Goal: Information Seeking & Learning: Learn about a topic

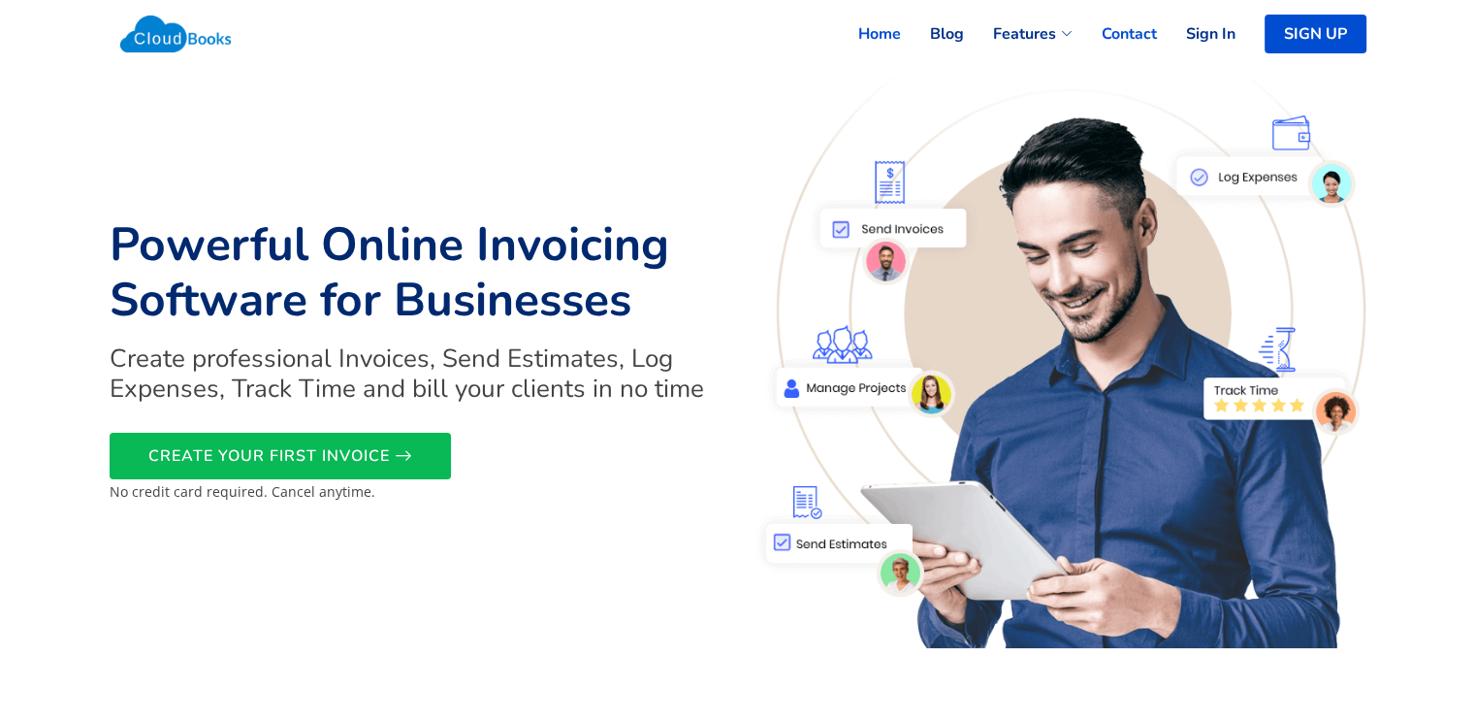
click at [1125, 25] on link "Contact" at bounding box center [1115, 34] width 84 height 43
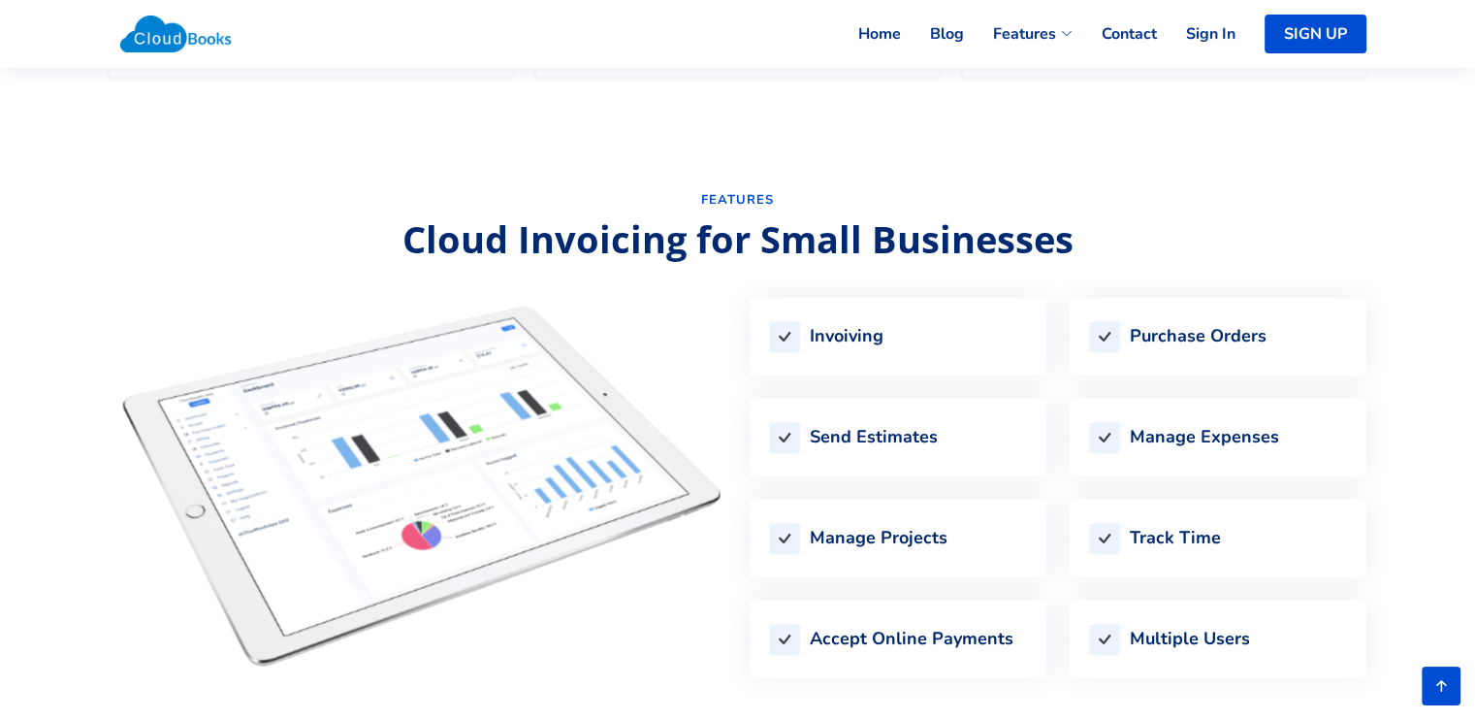
scroll to position [1649, 0]
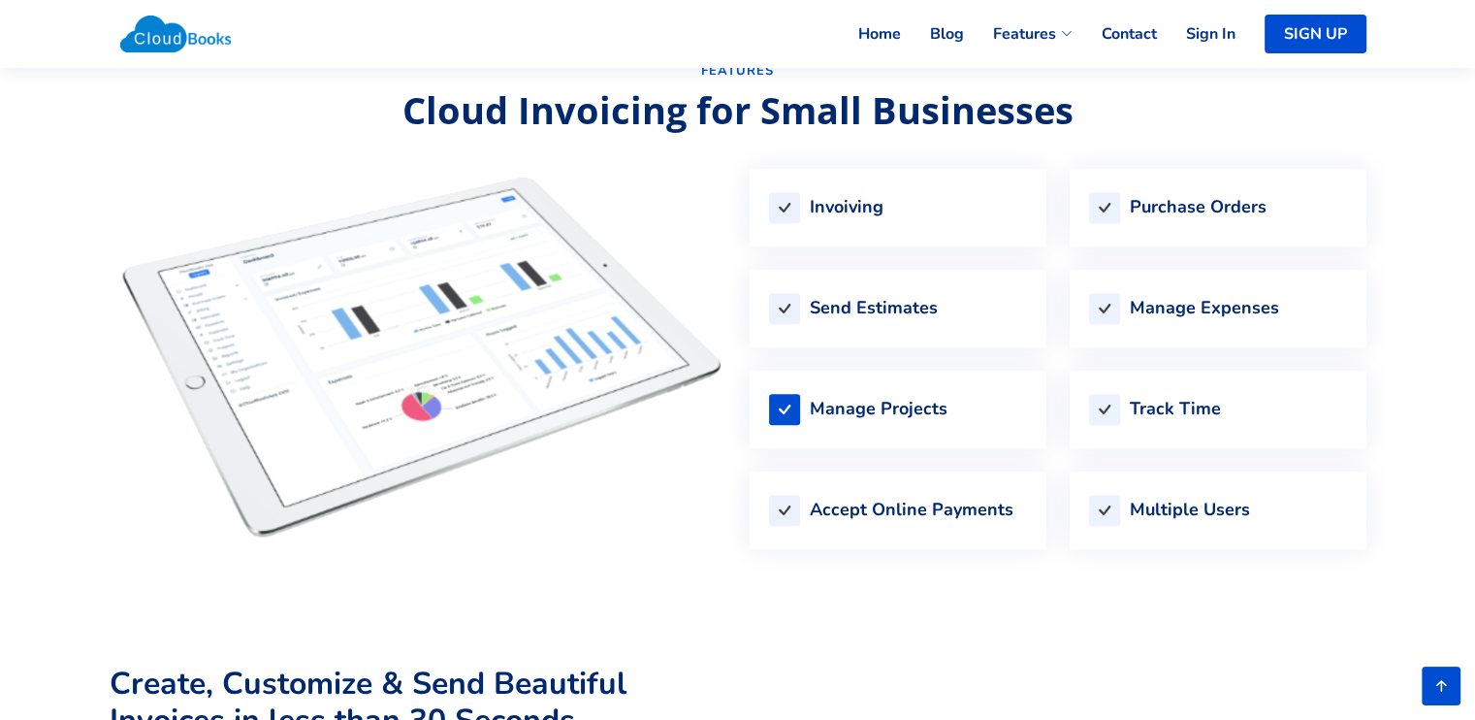
click at [784, 401] on icon at bounding box center [784, 409] width 31 height 31
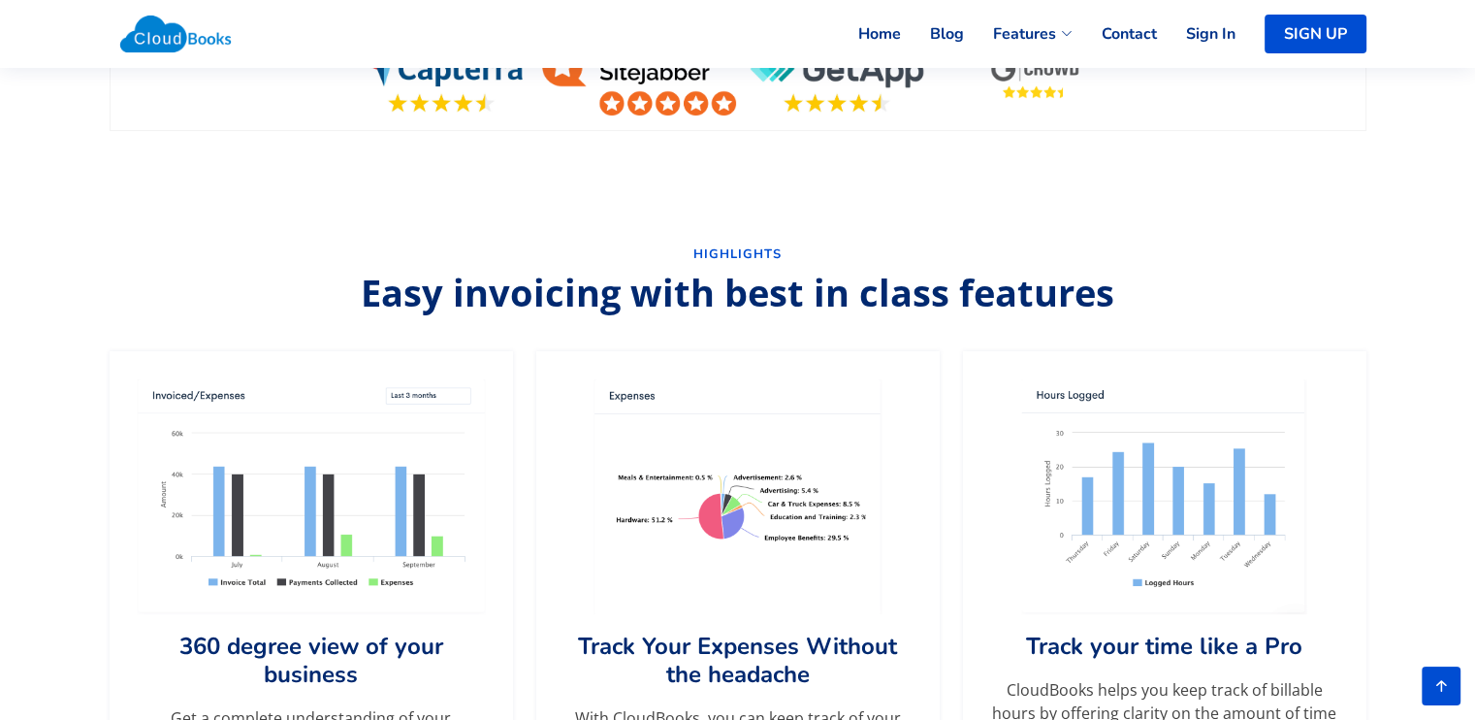
scroll to position [776, 0]
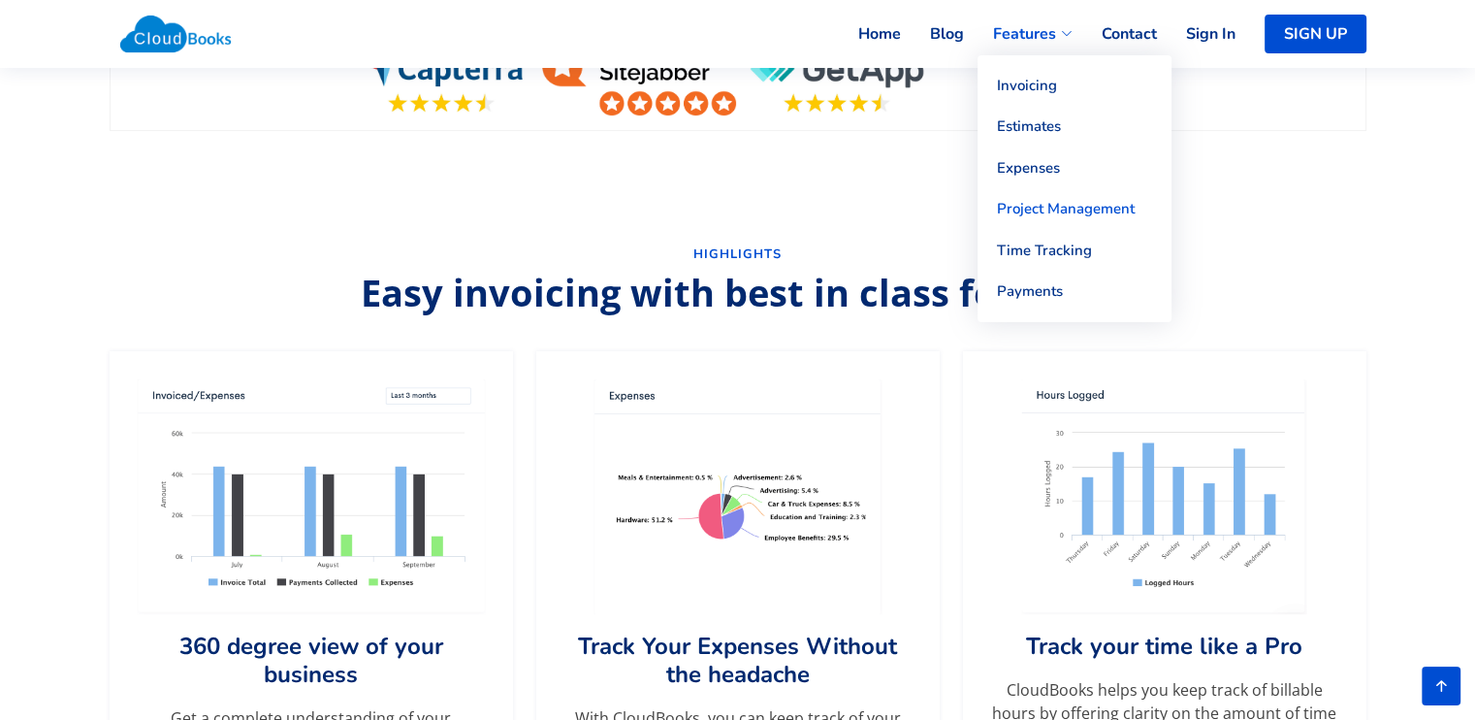
click at [1036, 205] on link "Project Management" at bounding box center [1075, 209] width 194 height 42
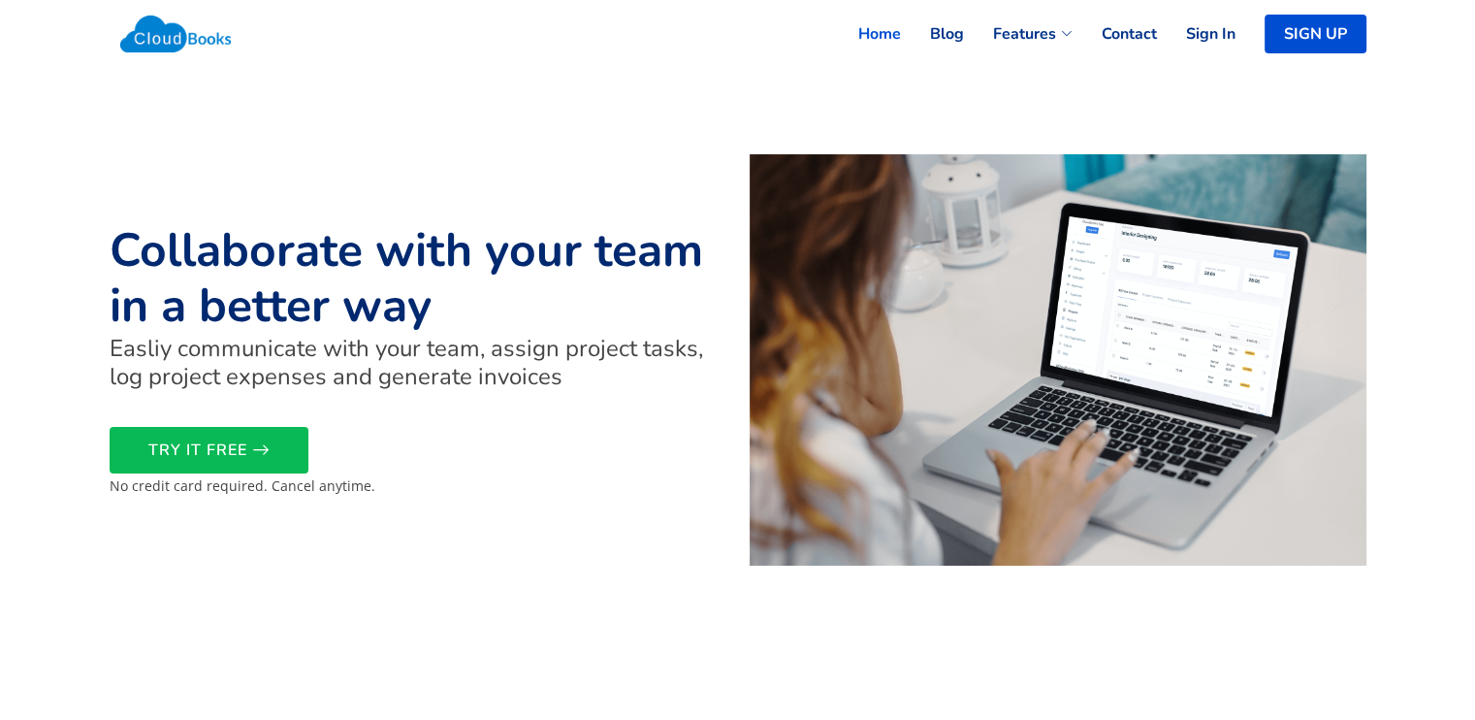
click at [888, 30] on link "Home" at bounding box center [865, 34] width 72 height 43
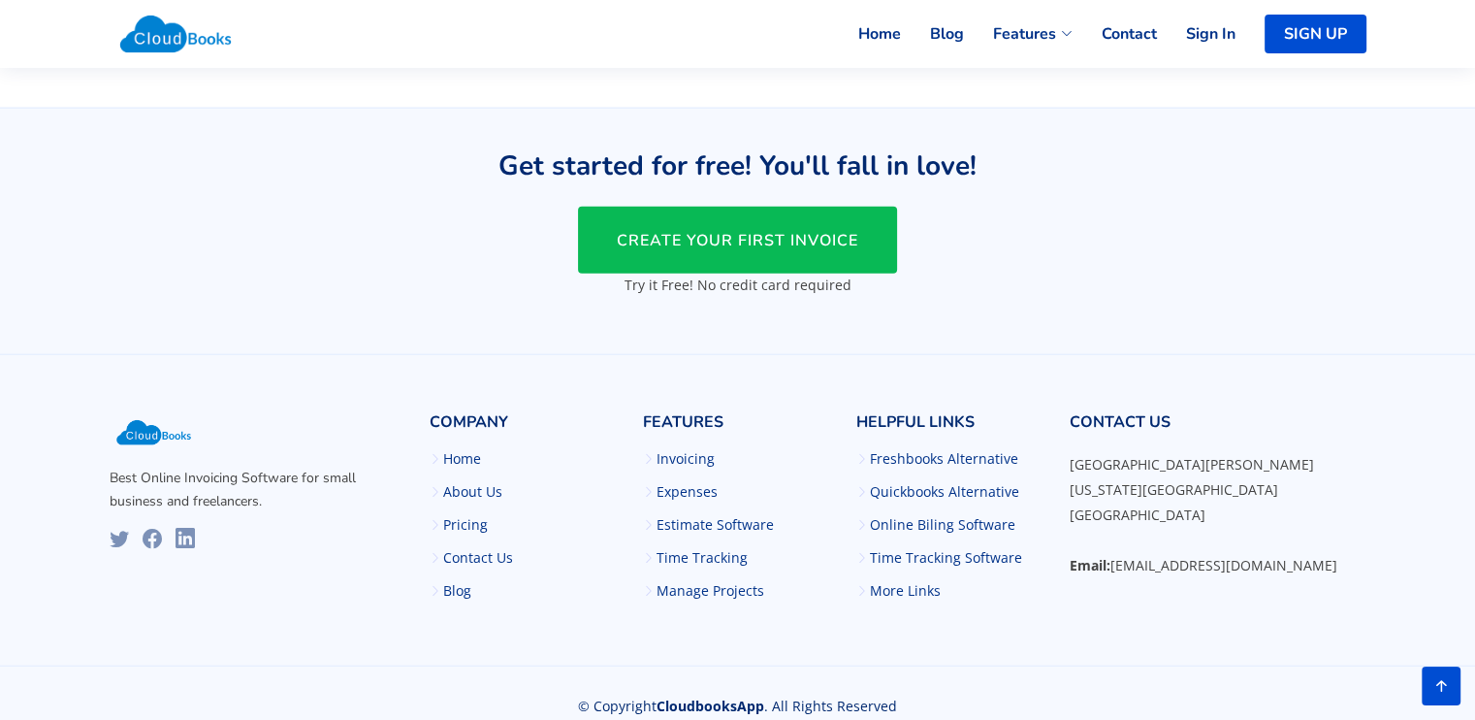
scroll to position [4748, 0]
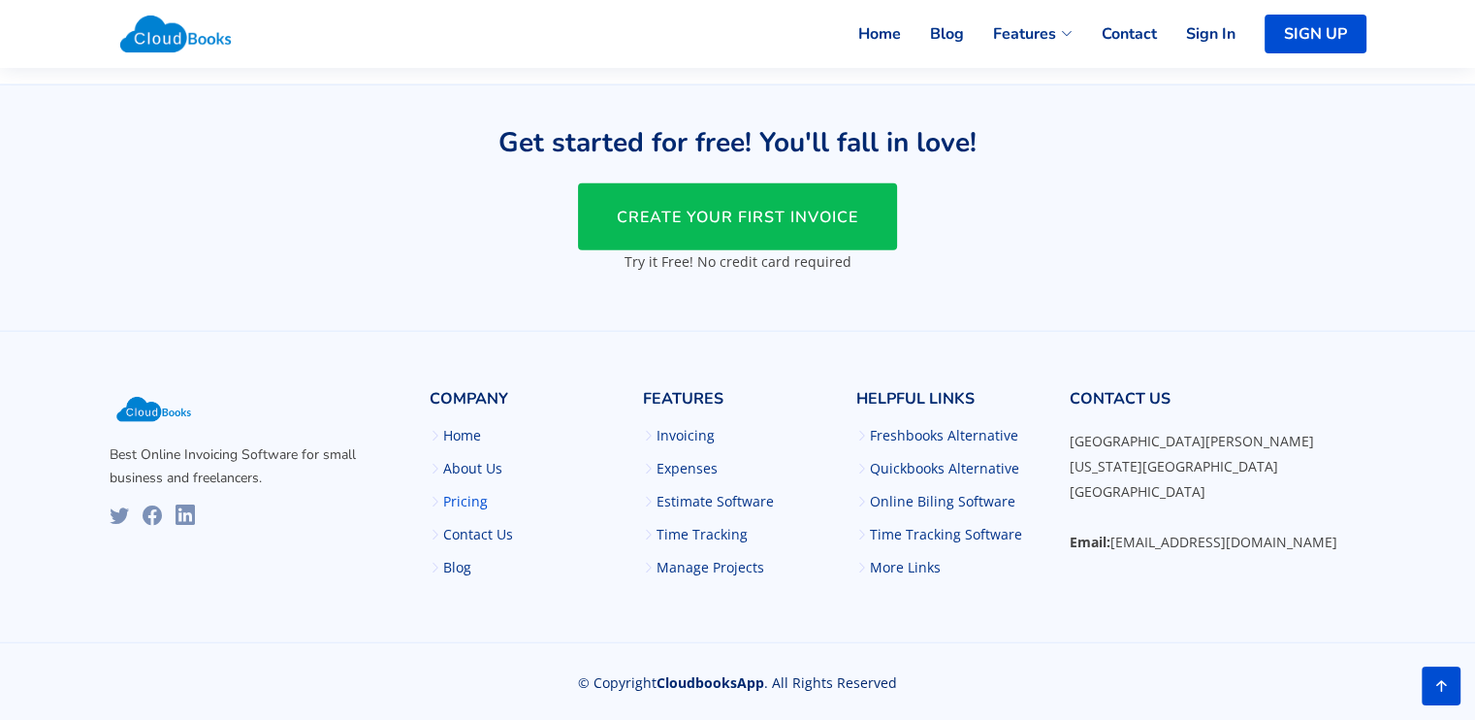
click at [466, 496] on link "Pricing" at bounding box center [465, 502] width 45 height 14
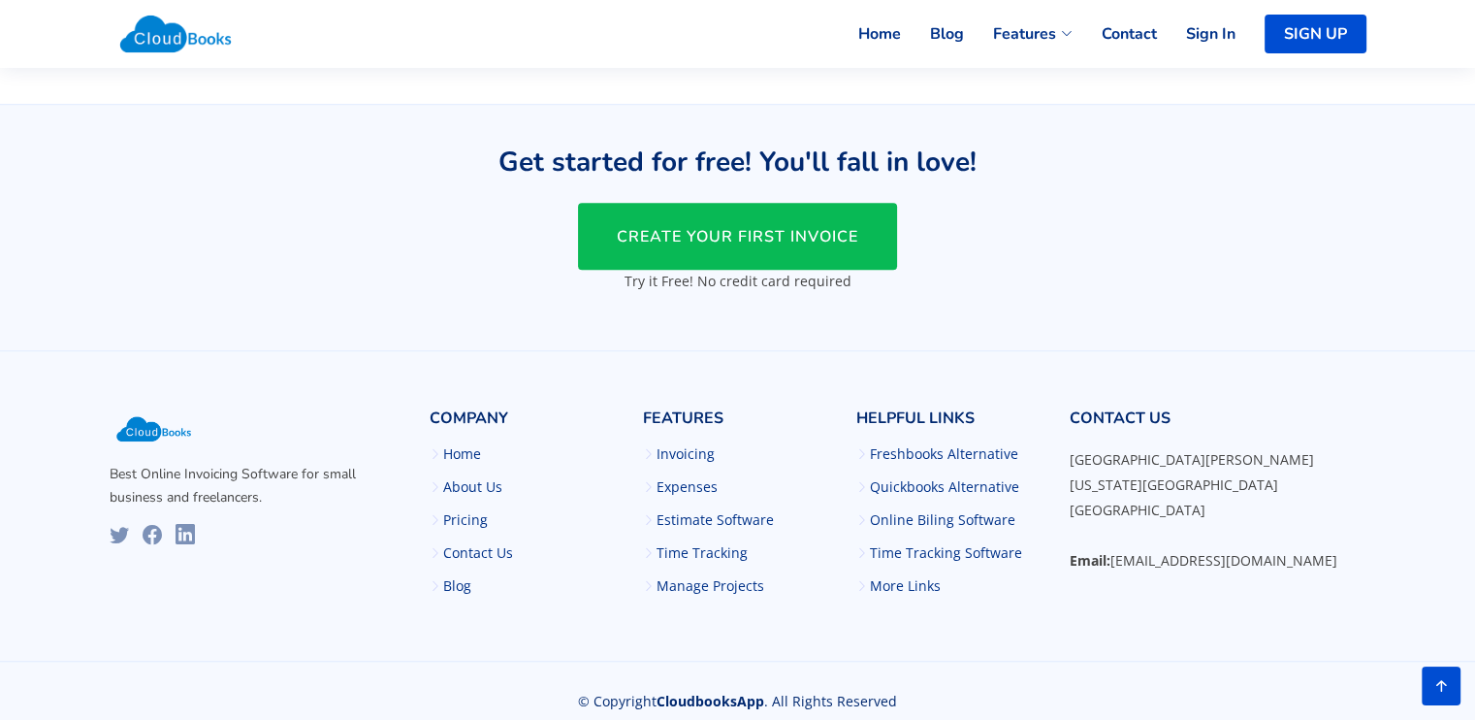
scroll to position [1476, 0]
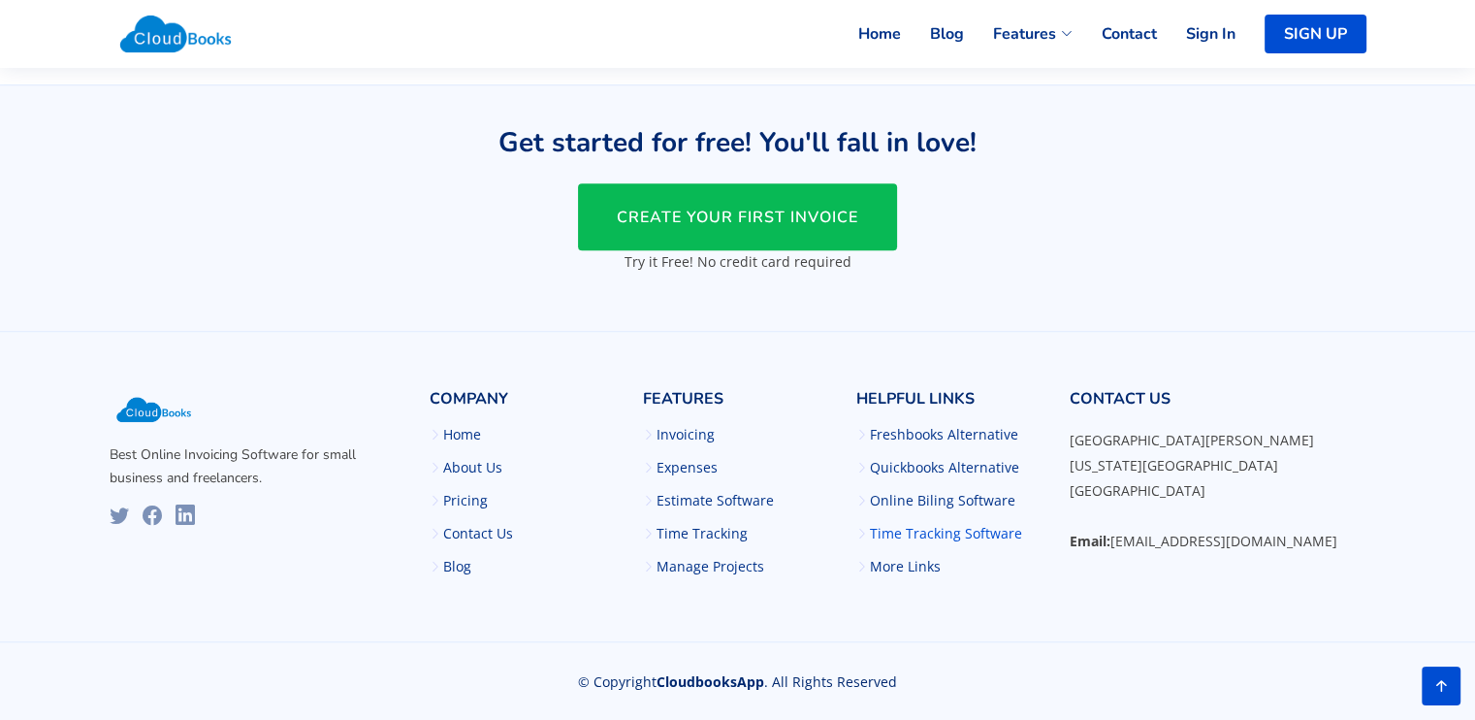
click at [913, 532] on link "Time Tracking Software" at bounding box center [946, 534] width 152 height 14
click at [683, 569] on link "Manage Projects" at bounding box center [711, 567] width 108 height 14
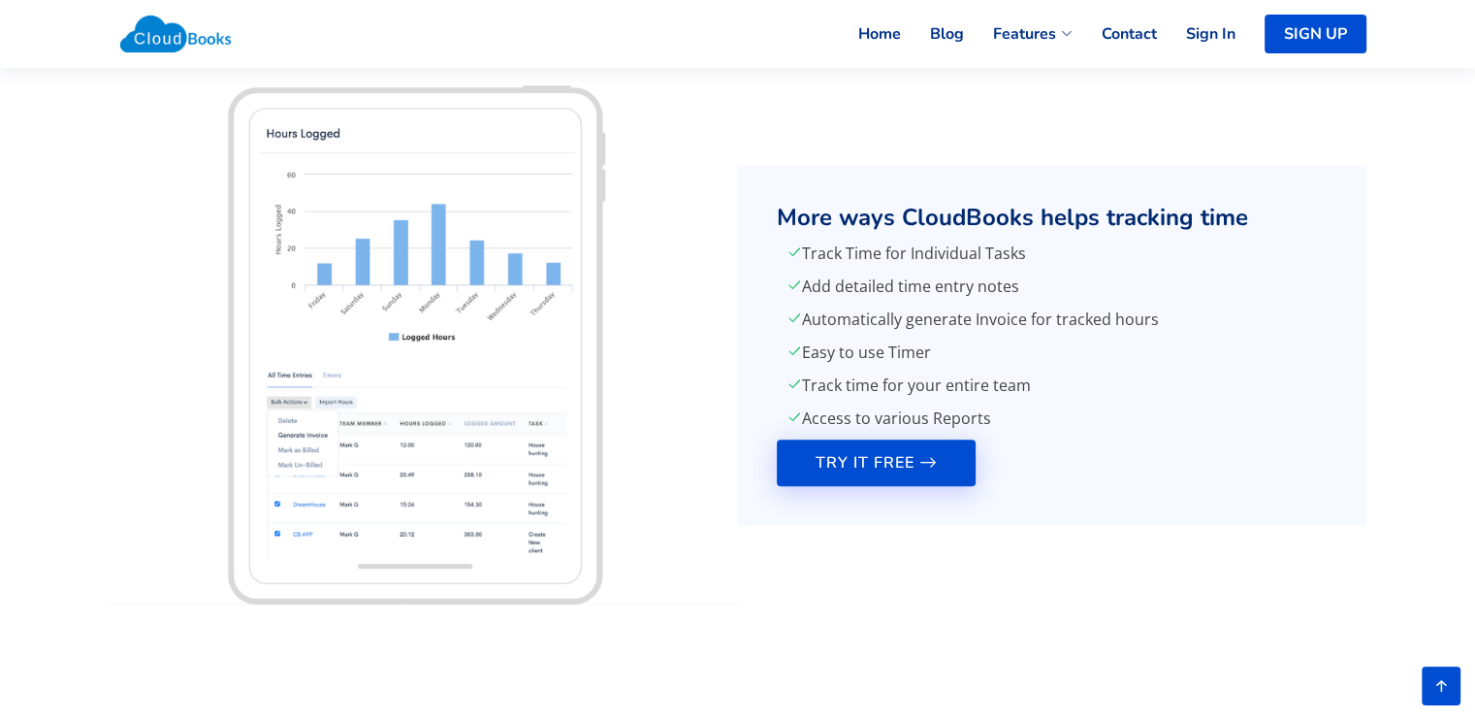
scroll to position [2037, 0]
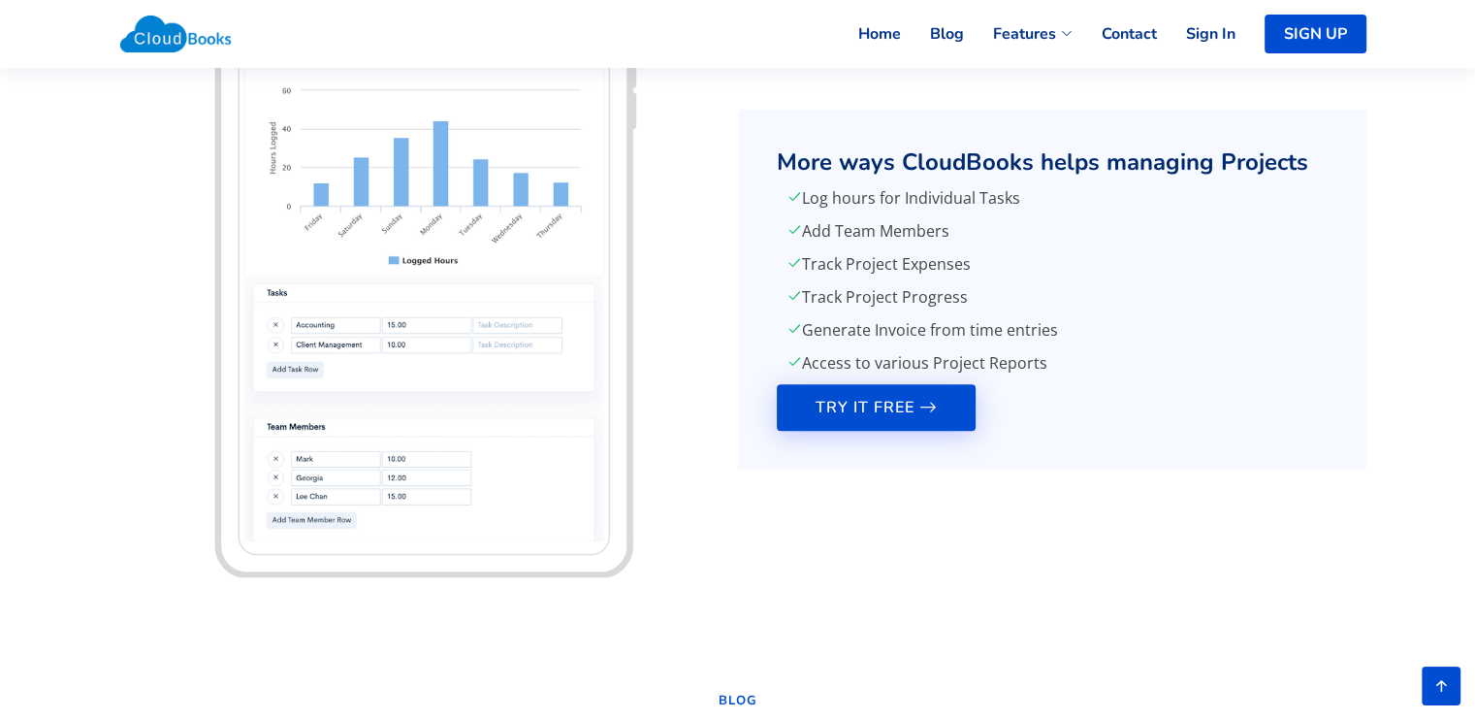
scroll to position [776, 0]
click at [901, 259] on p "Track Project Expenses" at bounding box center [1052, 263] width 531 height 23
click at [896, 262] on p "Track Project Expenses" at bounding box center [1052, 263] width 531 height 23
click at [896, 259] on p "Track Project Expenses" at bounding box center [1052, 263] width 531 height 23
click at [928, 397] on link "TRY IT FREE" at bounding box center [876, 407] width 199 height 47
